Goal: Task Accomplishment & Management: Manage account settings

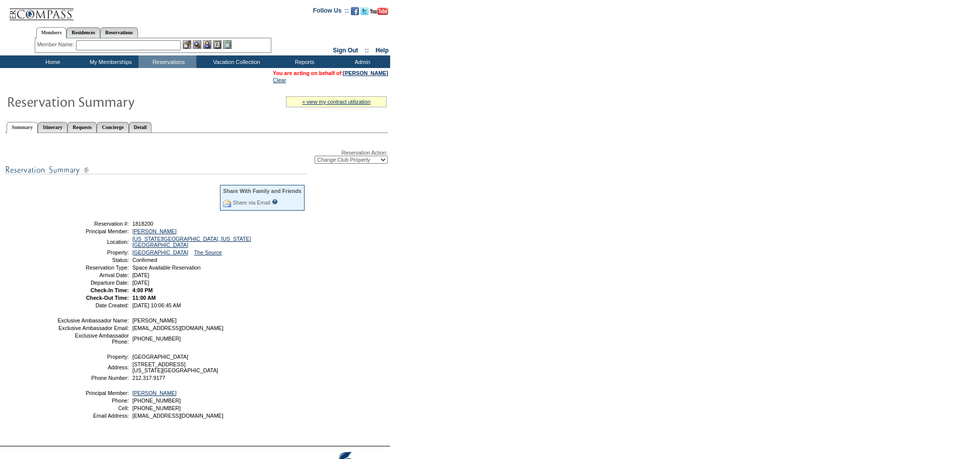
click at [336, 156] on div "Reservation Action: -- Select Action -- Modify Reservation Dates Modify Reserva…" at bounding box center [196, 156] width 383 height 14
click at [335, 161] on select "-- Select Action -- Modify Reservation Dates Modify Reservation Cost Modify Occ…" at bounding box center [351, 160] width 73 height 8
select select "CancelRes"
click at [315, 158] on select "-- Select Action -- Modify Reservation Dates Modify Reservation Cost Modify Occ…" at bounding box center [351, 160] width 73 height 8
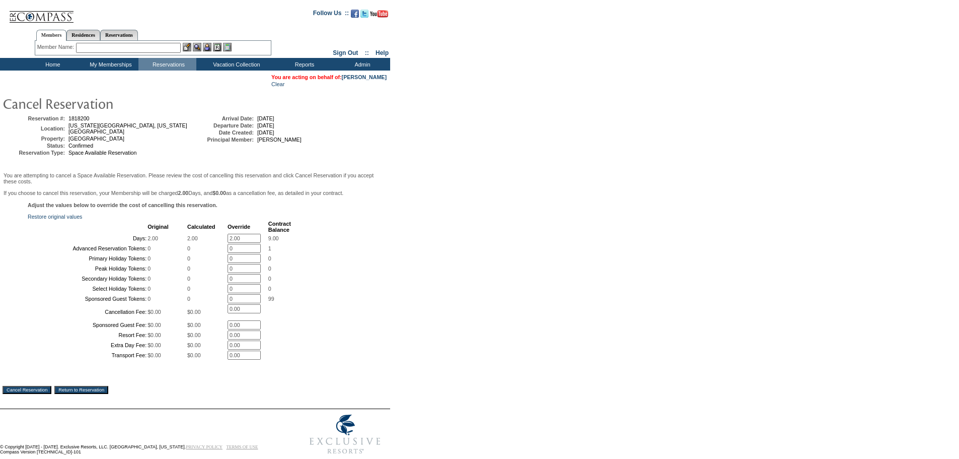
click at [228, 243] on input "2.00" at bounding box center [244, 238] width 33 height 9
type input "0.00"
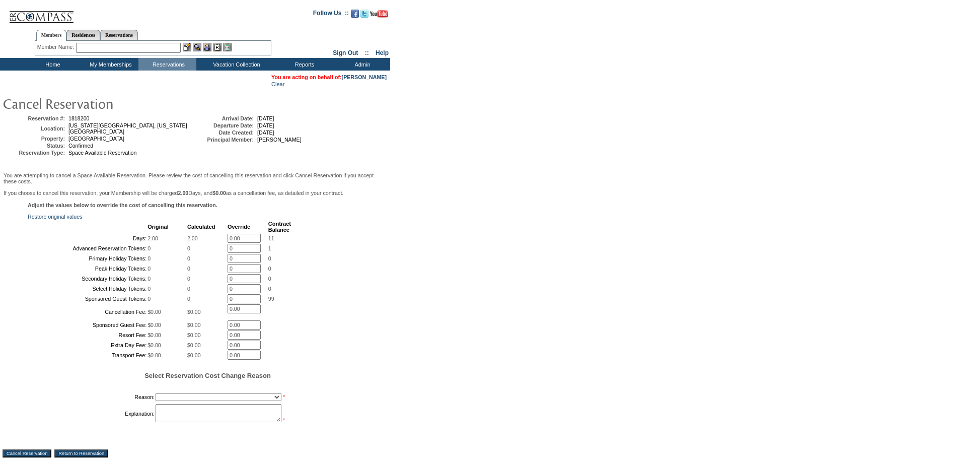
click at [323, 283] on div "Adjust the values below to override the cost of cancelling this reservation. Re…" at bounding box center [195, 318] width 385 height 232
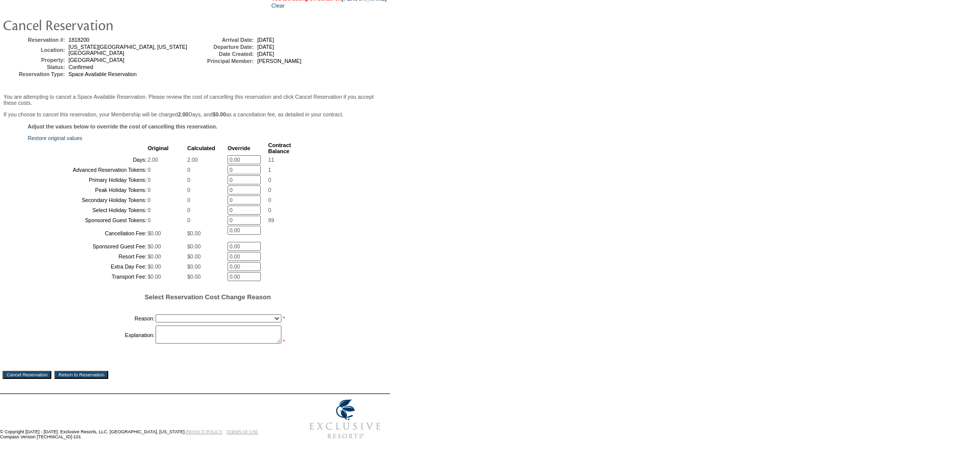
scroll to position [160, 0]
click at [195, 321] on select "Creating Continuous Stay Days Booked After Cancellation Experiential / Hotel / …" at bounding box center [219, 318] width 126 height 8
select select "1026"
click at [156, 320] on select "Creating Continuous Stay Days Booked After Cancellation Experiential / Hotel / …" at bounding box center [219, 318] width 126 height 8
click at [171, 339] on textarea at bounding box center [219, 334] width 126 height 18
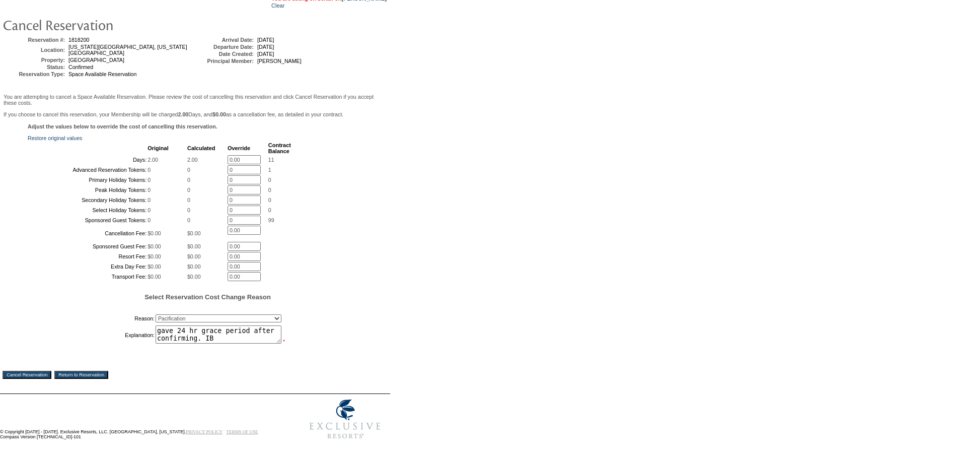
type textarea "gave 24 hr grace period after confirming. IB"
click at [54, 300] on h5 "Select Reservation Cost Change Reason" at bounding box center [208, 297] width 360 height 8
click at [359, 258] on div "Adjust the values below to override the cost of cancelling this reservation. Re…" at bounding box center [195, 239] width 385 height 232
click at [93, 281] on td "Transport Fee:" at bounding box center [88, 276] width 118 height 9
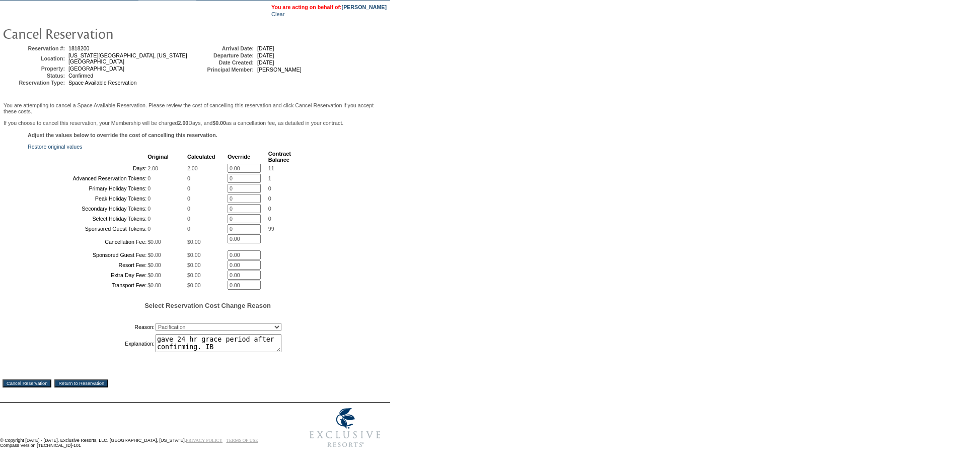
scroll to position [68, 0]
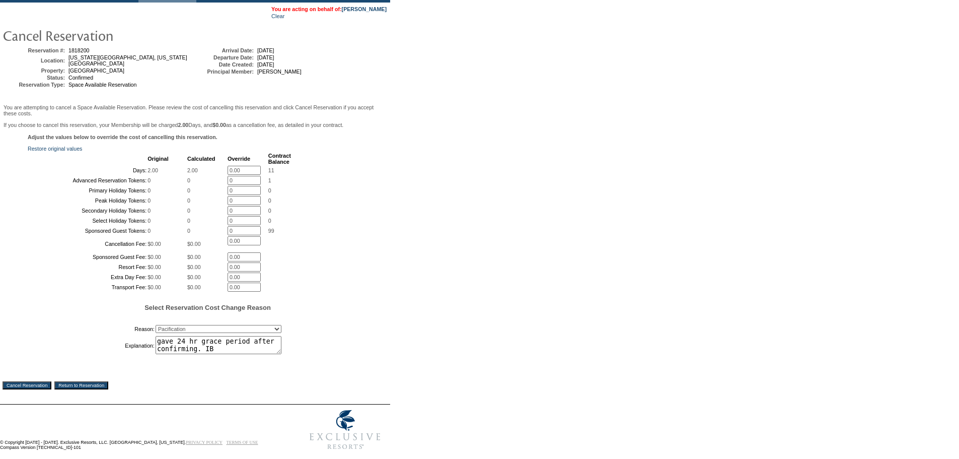
click at [35, 251] on td "Cancellation Fee:" at bounding box center [88, 243] width 118 height 15
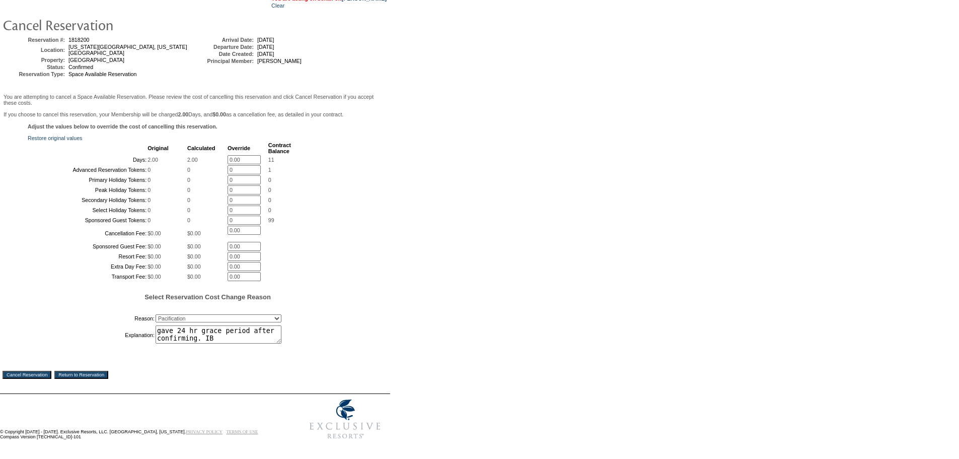
click at [22, 372] on input "Cancel Reservation" at bounding box center [27, 374] width 49 height 8
